Goal: Transaction & Acquisition: Book appointment/travel/reservation

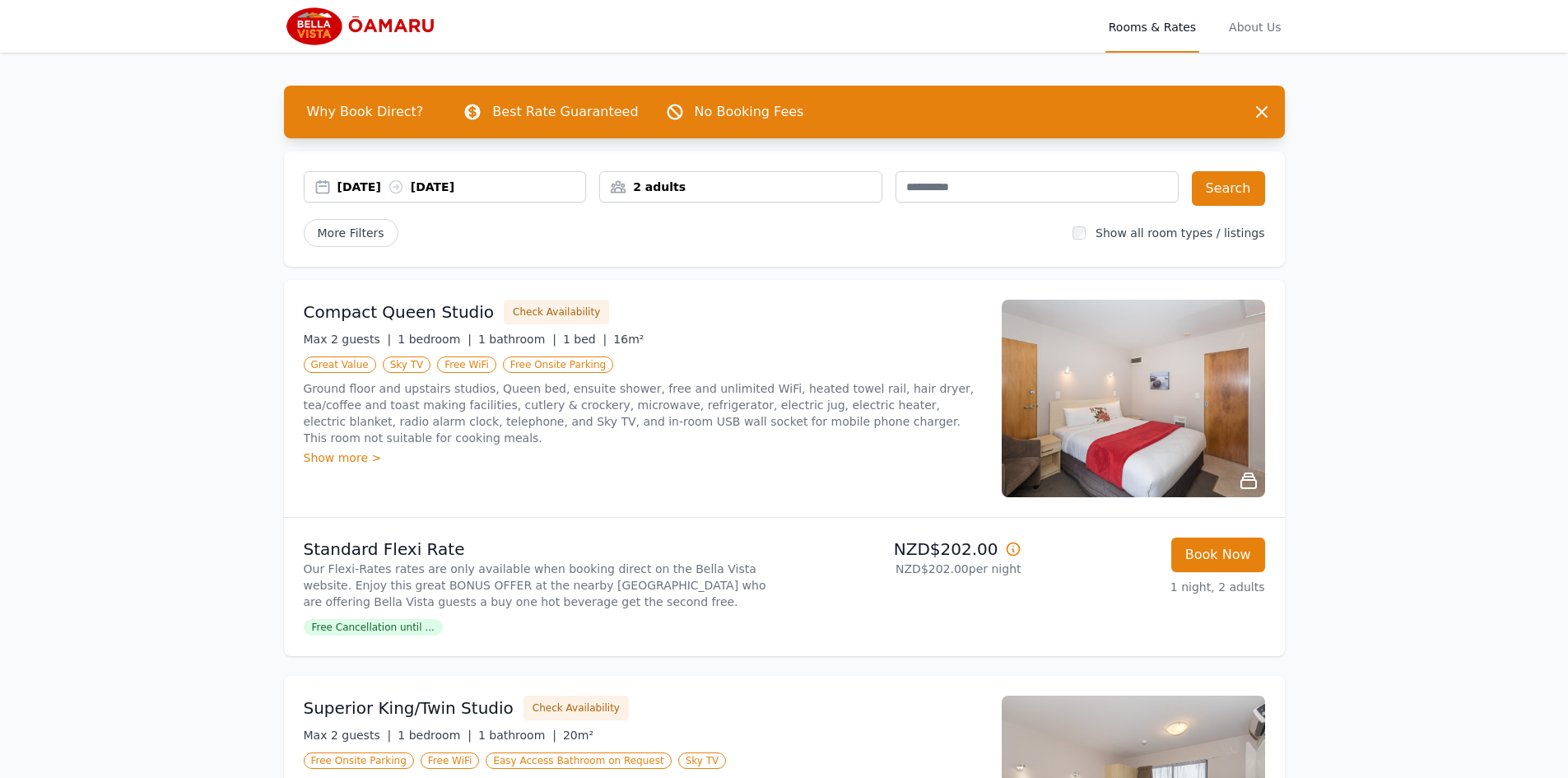
click at [644, 180] on div "2 adults" at bounding box center [741, 187] width 282 height 16
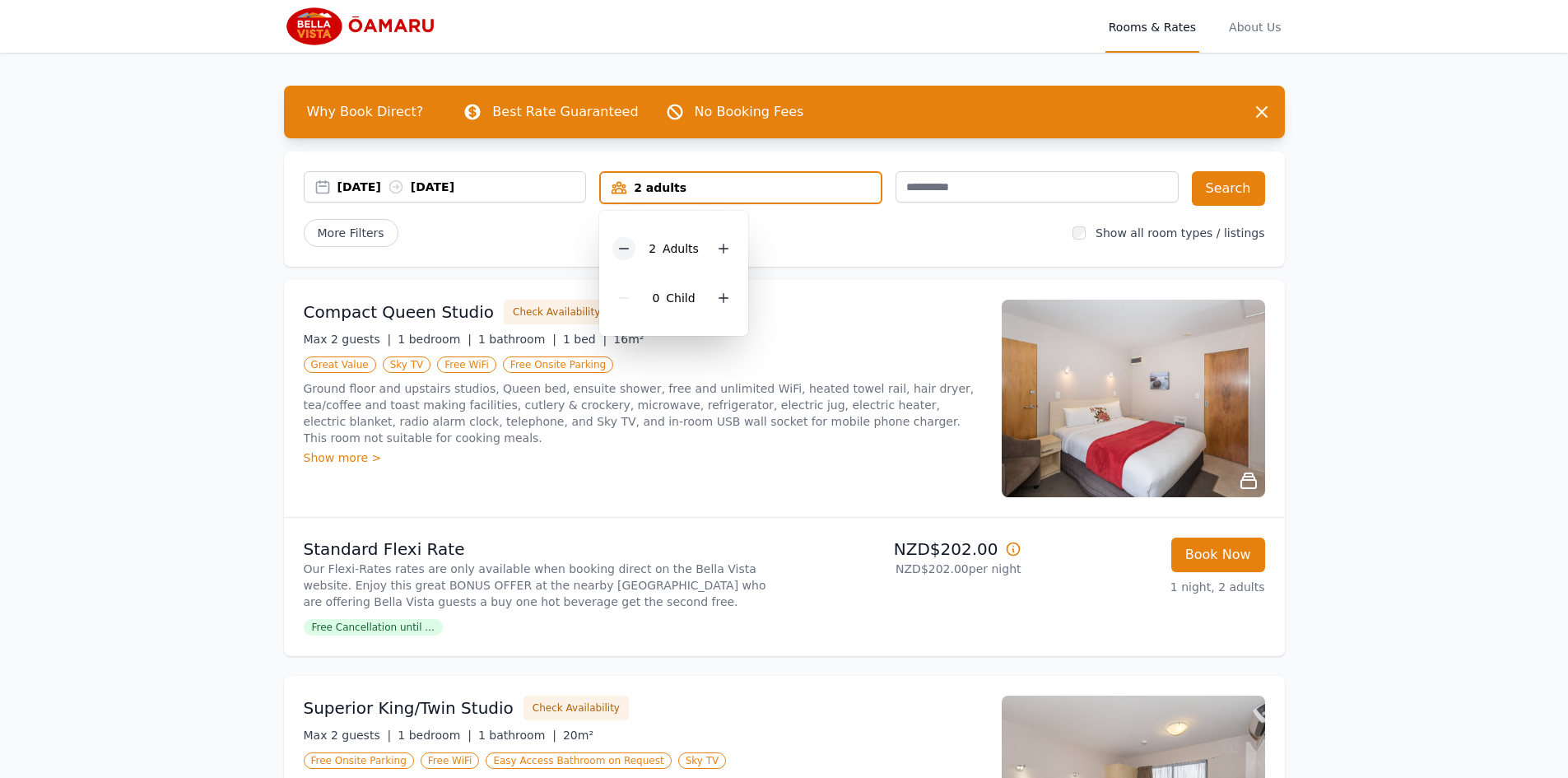
click at [624, 245] on icon at bounding box center [623, 249] width 13 height 13
click at [1233, 181] on button "Search" at bounding box center [1228, 188] width 73 height 35
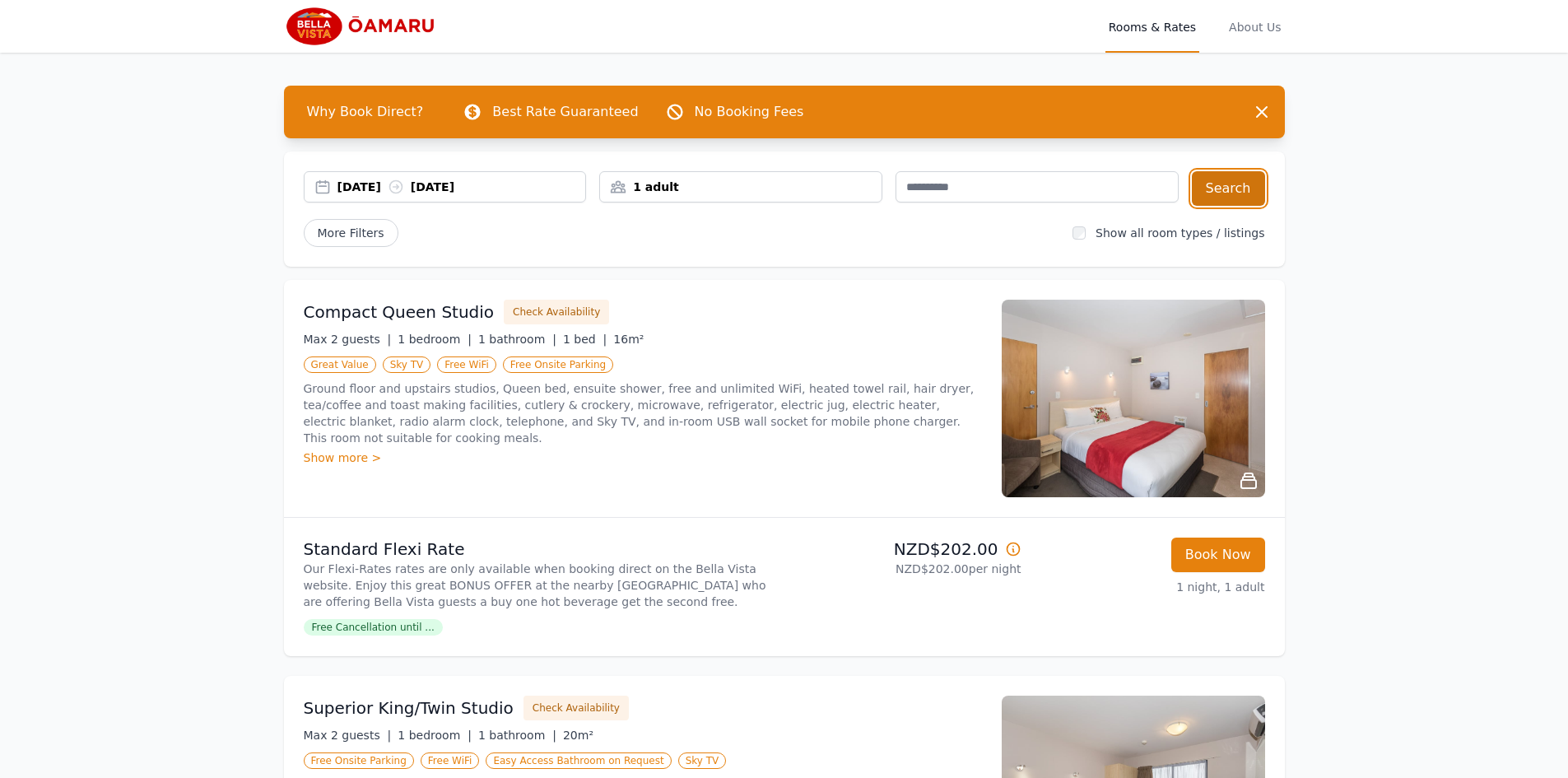
click at [1221, 185] on button "Search" at bounding box center [1228, 188] width 73 height 35
